Goal: Navigation & Orientation: Find specific page/section

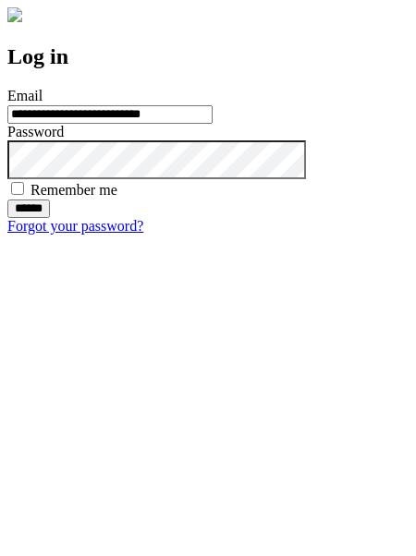
click at [50, 218] on input "******" at bounding box center [28, 208] width 42 height 18
